Goal: Information Seeking & Learning: Learn about a topic

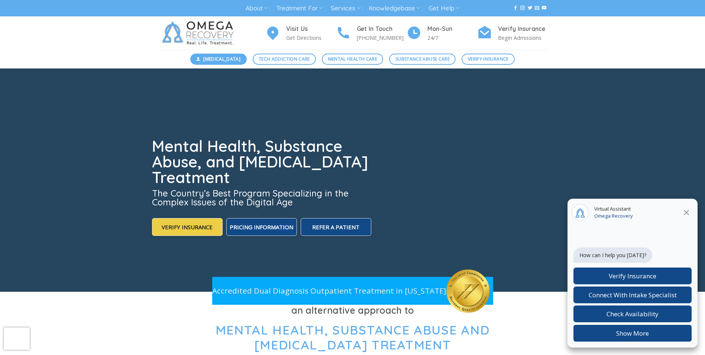
click at [233, 62] on span "[MEDICAL_DATA]" at bounding box center [221, 58] width 37 height 7
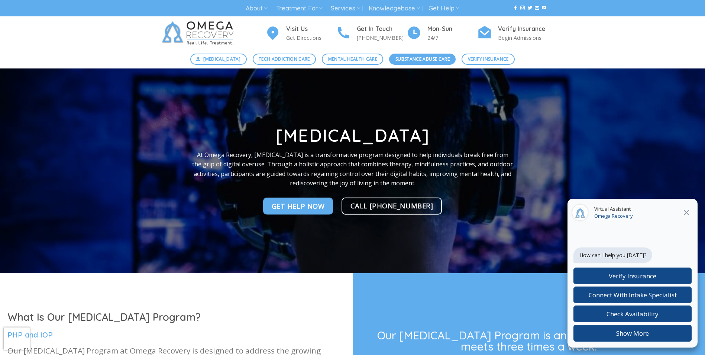
click at [412, 61] on span "Substance Abuse Care" at bounding box center [422, 58] width 54 height 7
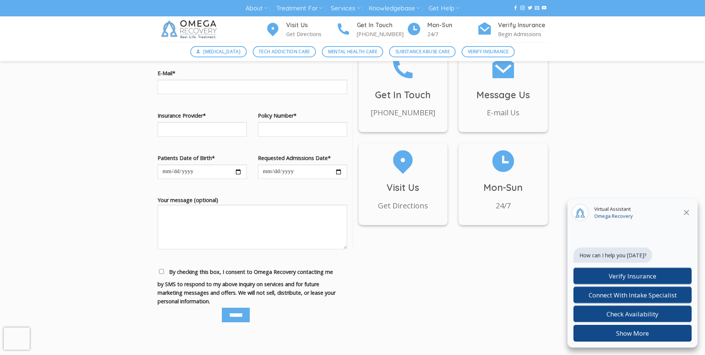
scroll to position [781, 0]
